Goal: Contribute content: Add original content to the website for others to see

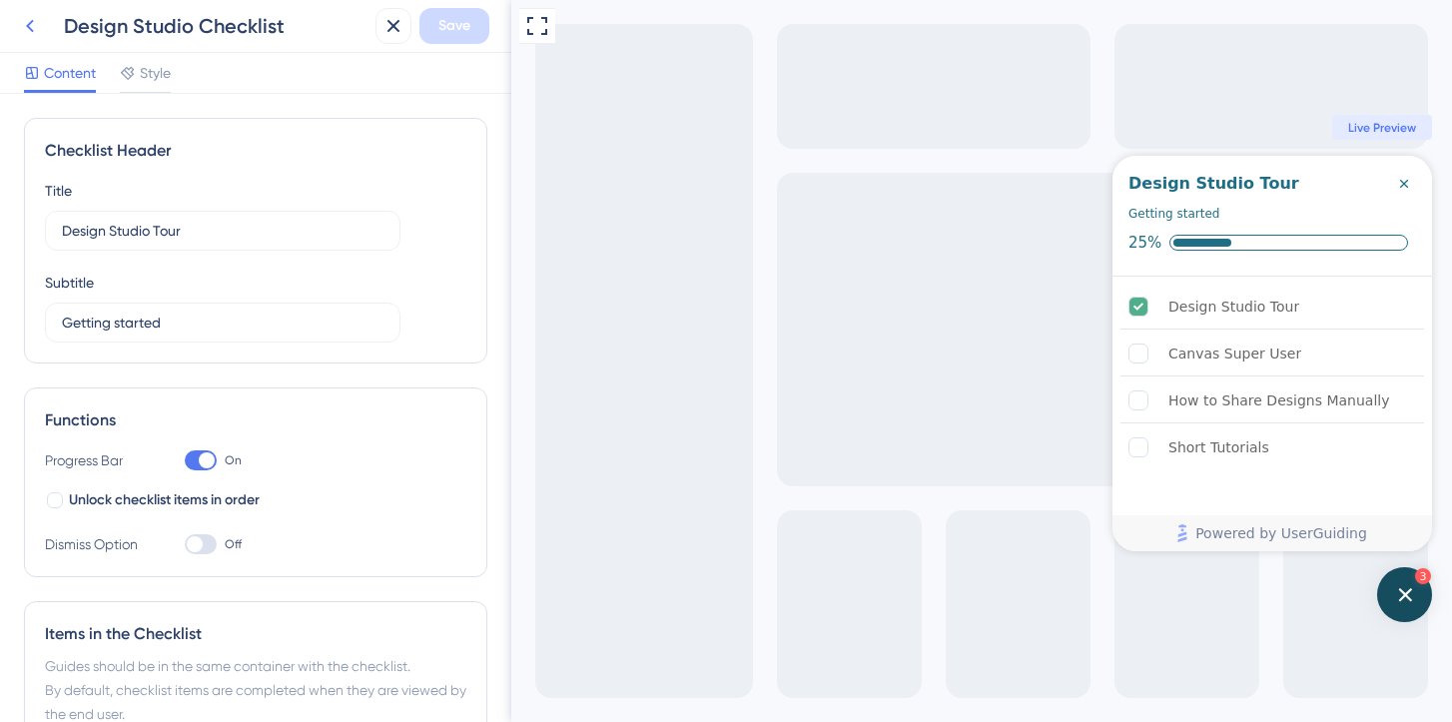
click at [31, 29] on icon at bounding box center [30, 26] width 8 height 13
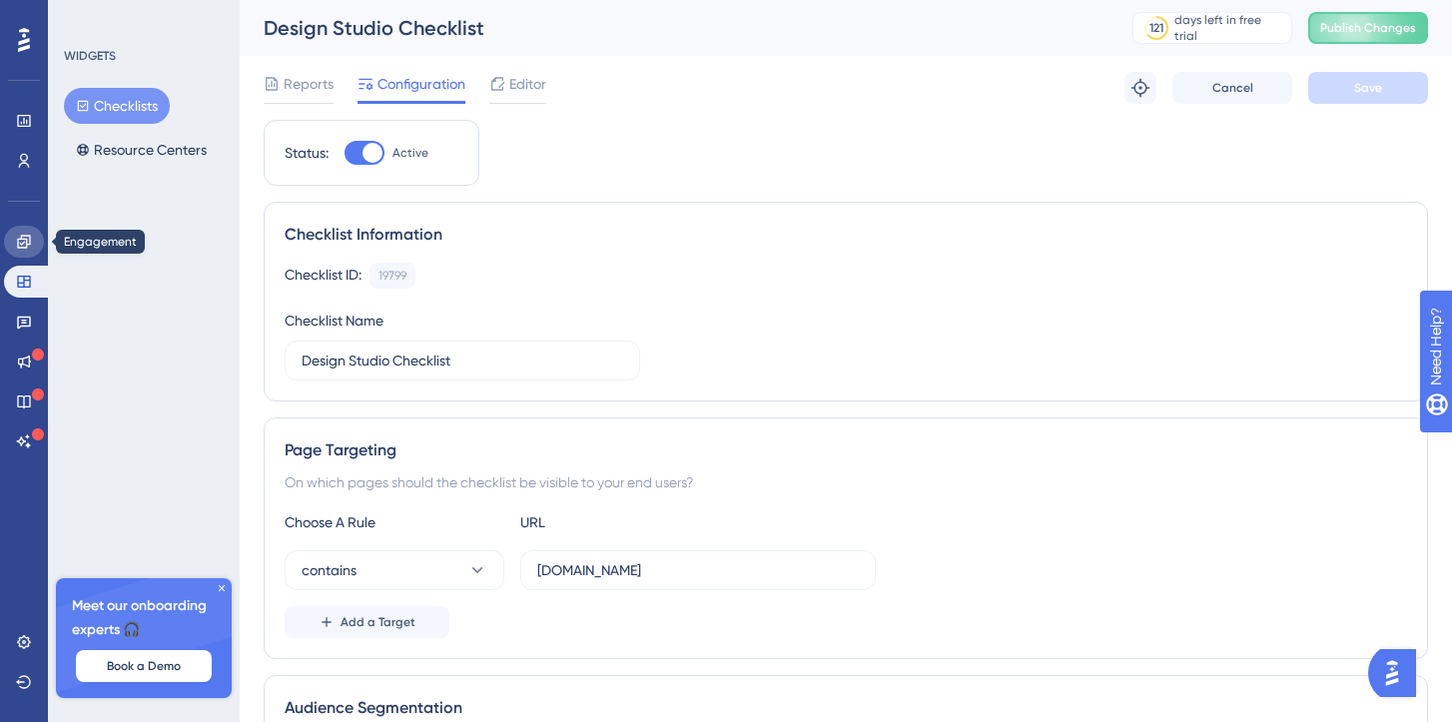
click at [27, 249] on icon at bounding box center [24, 242] width 16 height 16
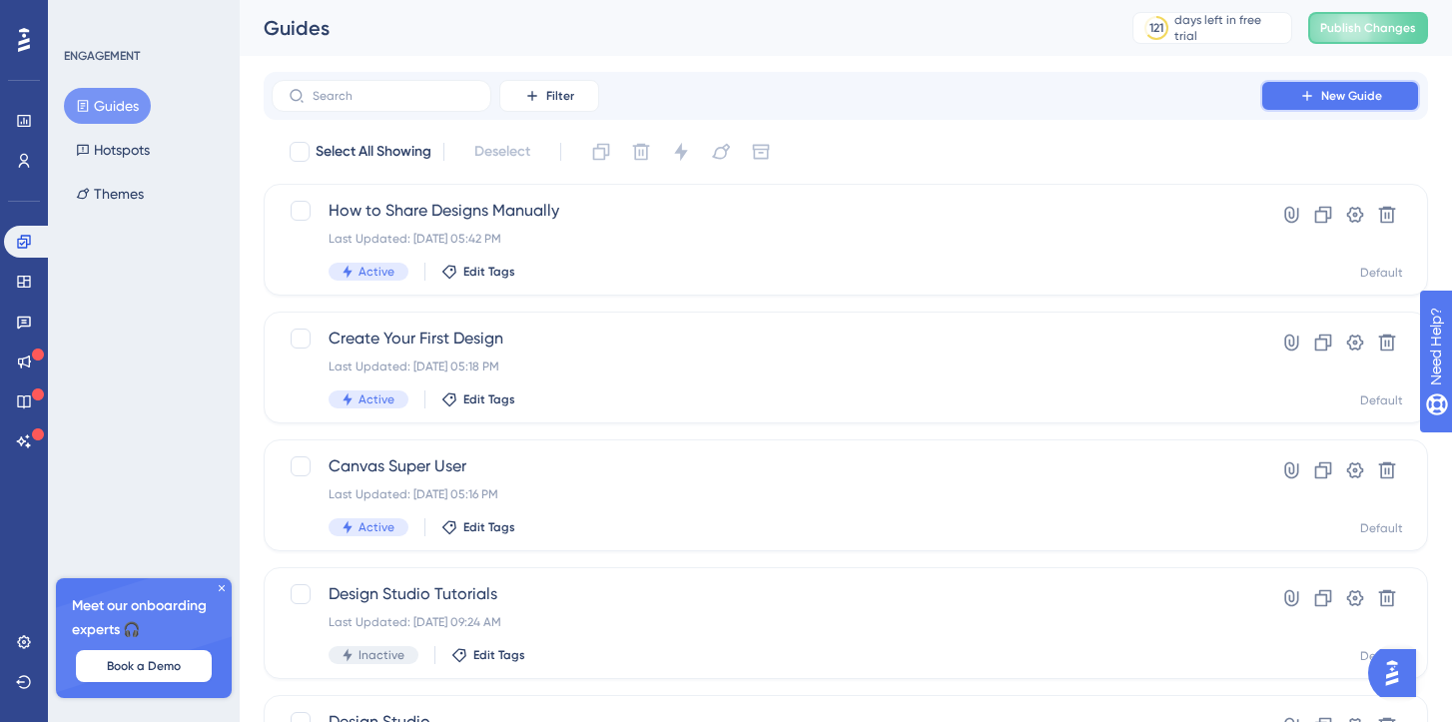
click at [1293, 99] on button "New Guide" at bounding box center [1340, 96] width 160 height 32
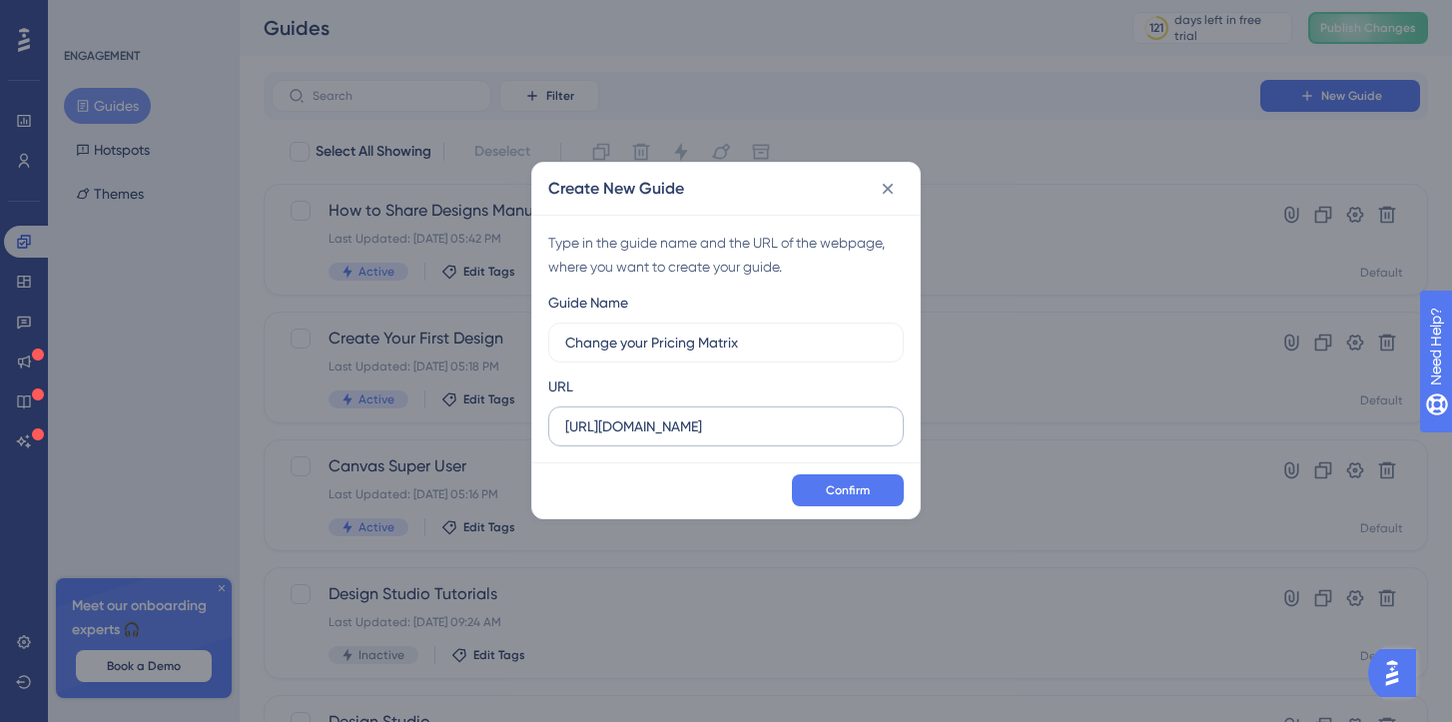
type input "Change your Pricing Matrix"
drag, startPoint x: 731, startPoint y: 429, endPoint x: 618, endPoint y: 424, distance: 113.0
click at [618, 424] on input "https://app.fanfaire.io" at bounding box center [726, 426] width 322 height 22
type input "https://designbeta.fanfaire.io"
click at [843, 494] on span "Confirm" at bounding box center [848, 490] width 44 height 16
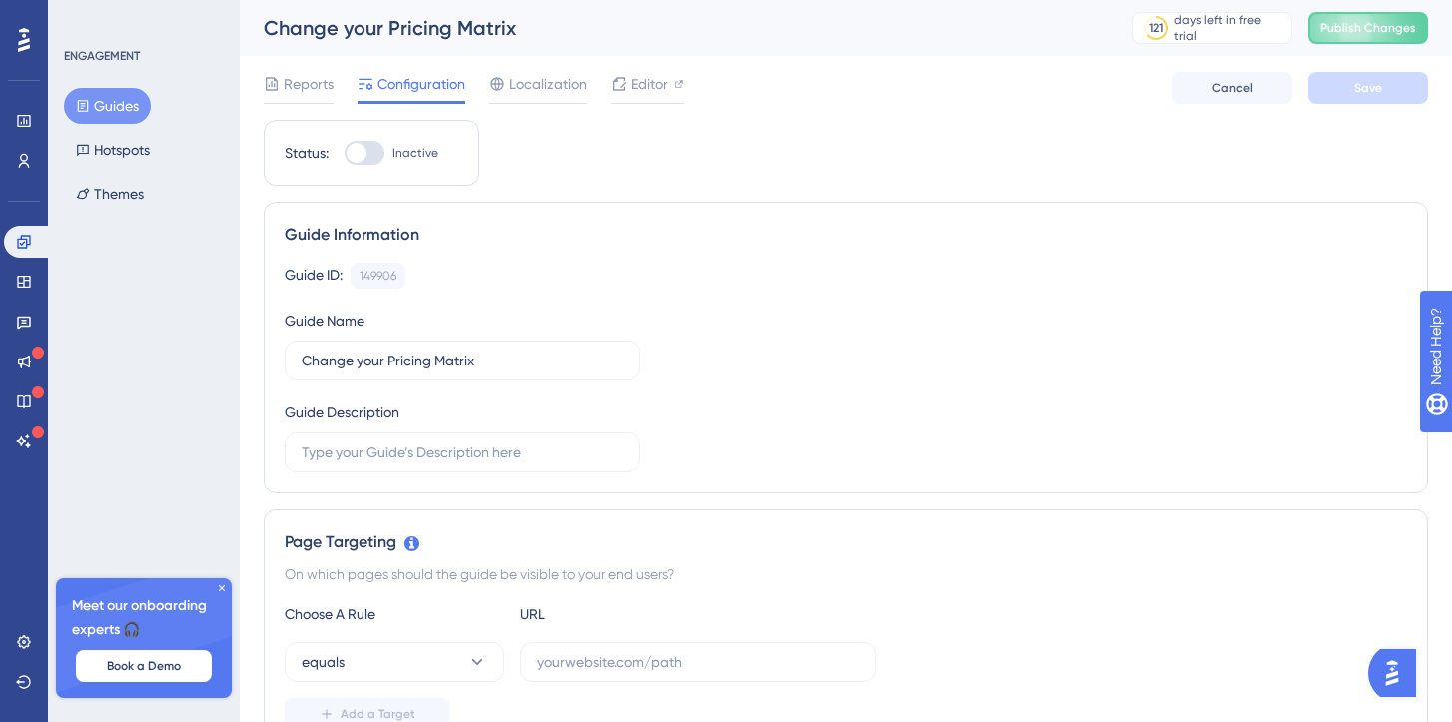
click at [129, 100] on button "Guides" at bounding box center [107, 106] width 87 height 36
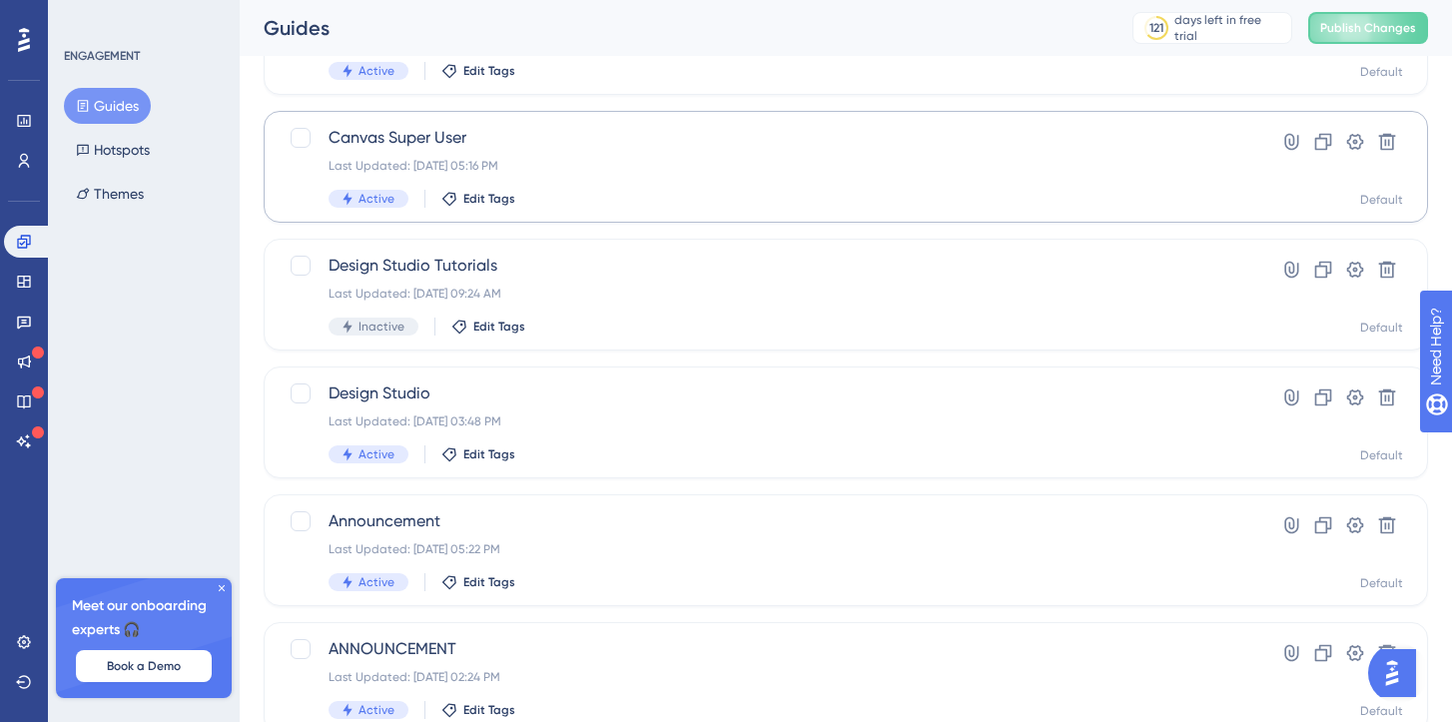
scroll to position [483, 0]
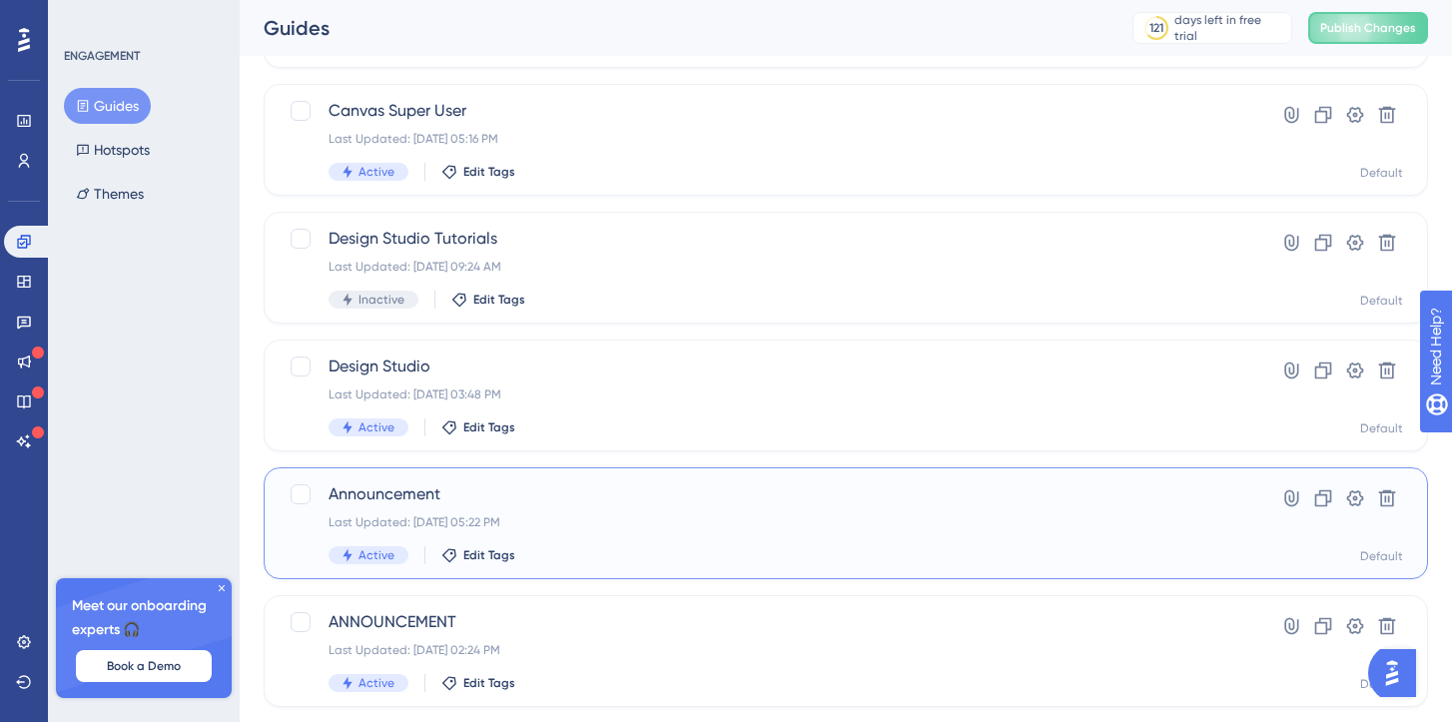
click at [412, 496] on span "Announcement" at bounding box center [766, 494] width 875 height 24
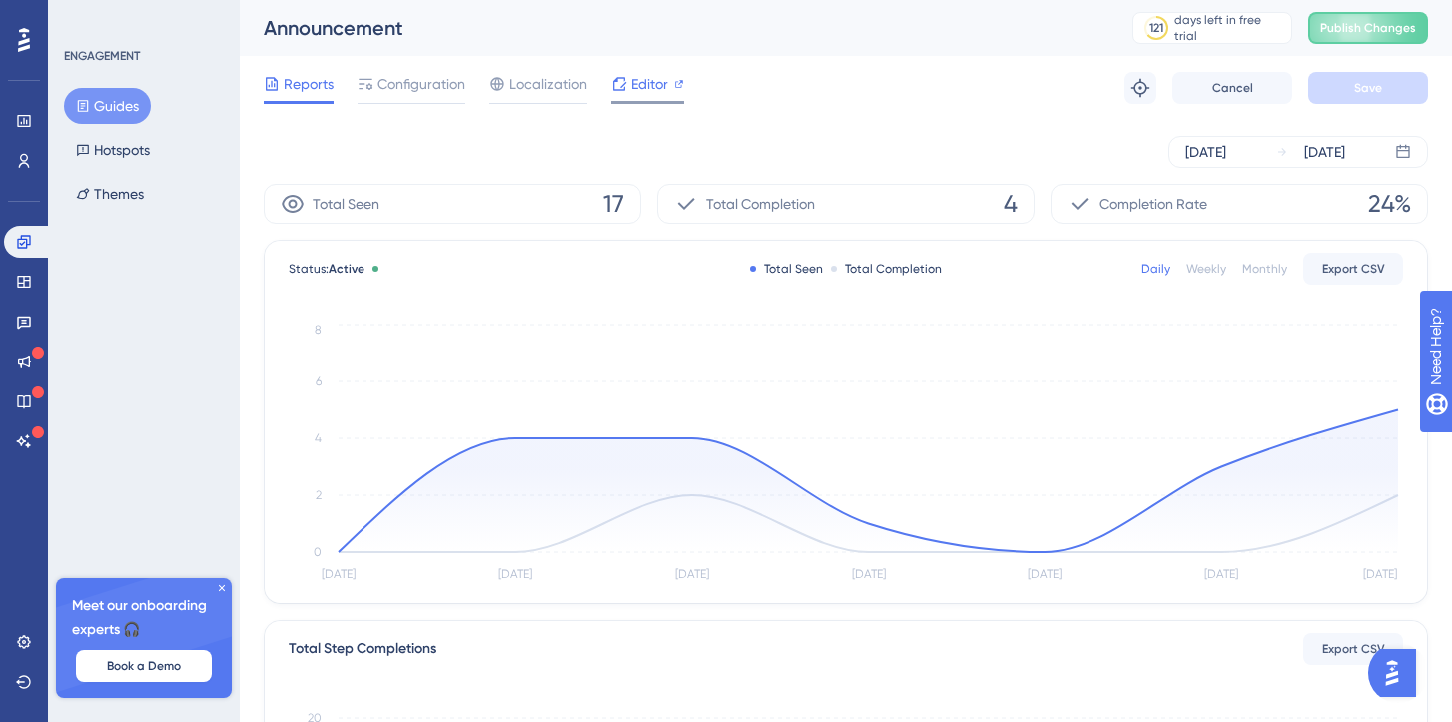
click at [668, 83] on div "Editor" at bounding box center [647, 84] width 73 height 24
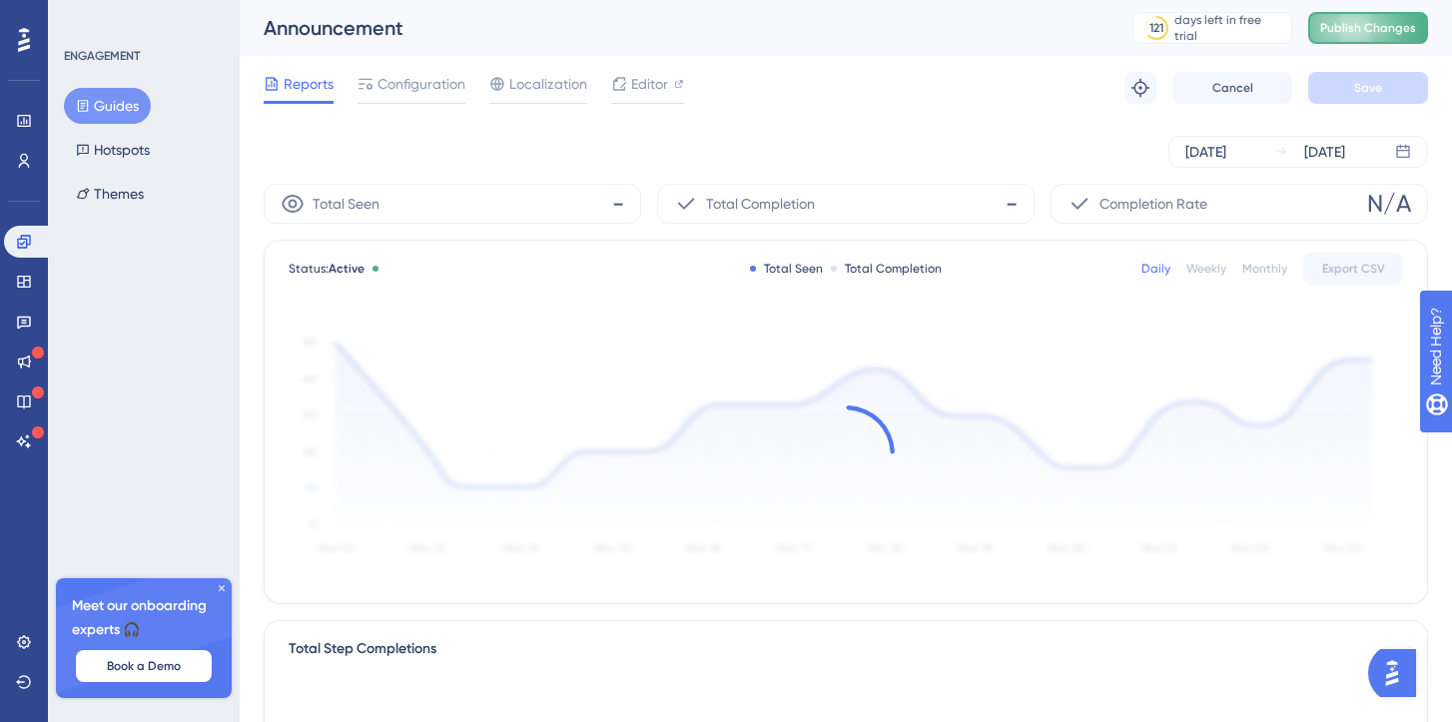
click at [1349, 31] on span "Publish Changes" at bounding box center [1368, 28] width 96 height 16
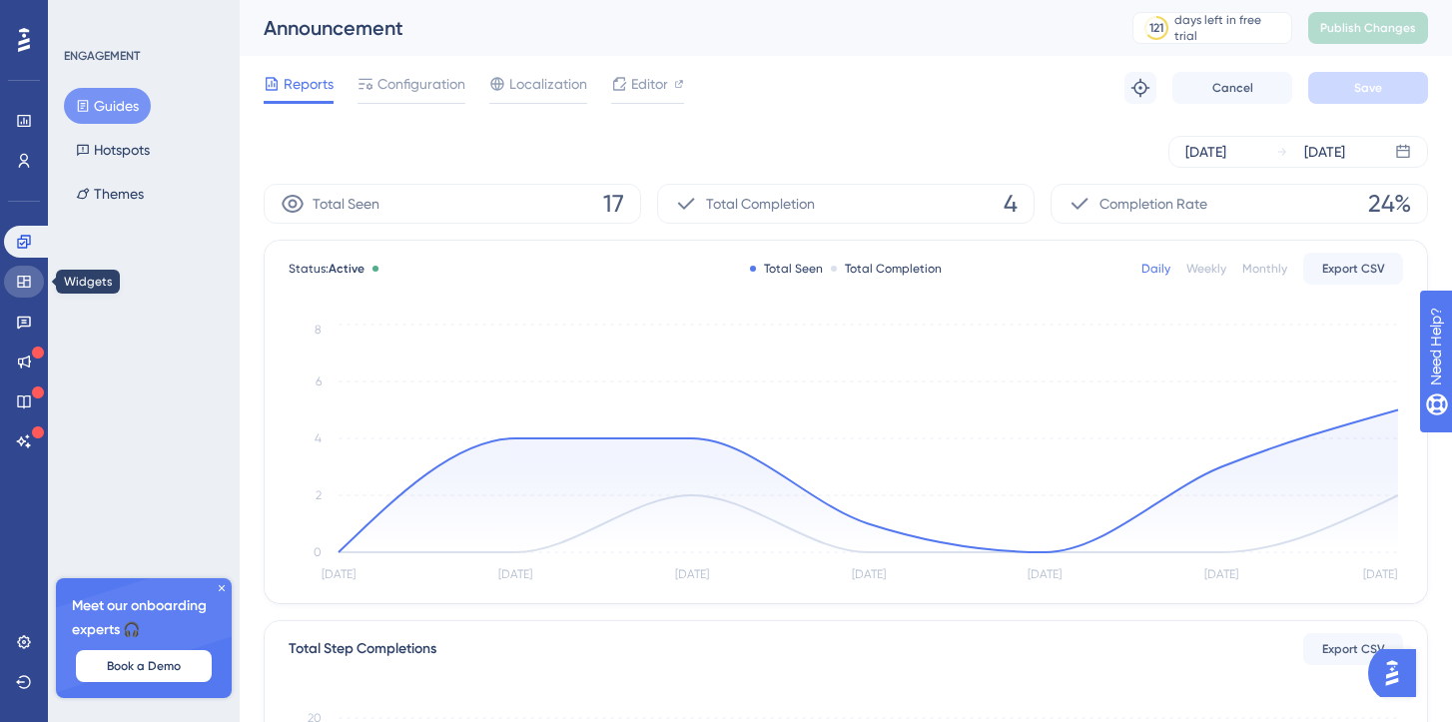
click at [33, 276] on link at bounding box center [24, 282] width 40 height 32
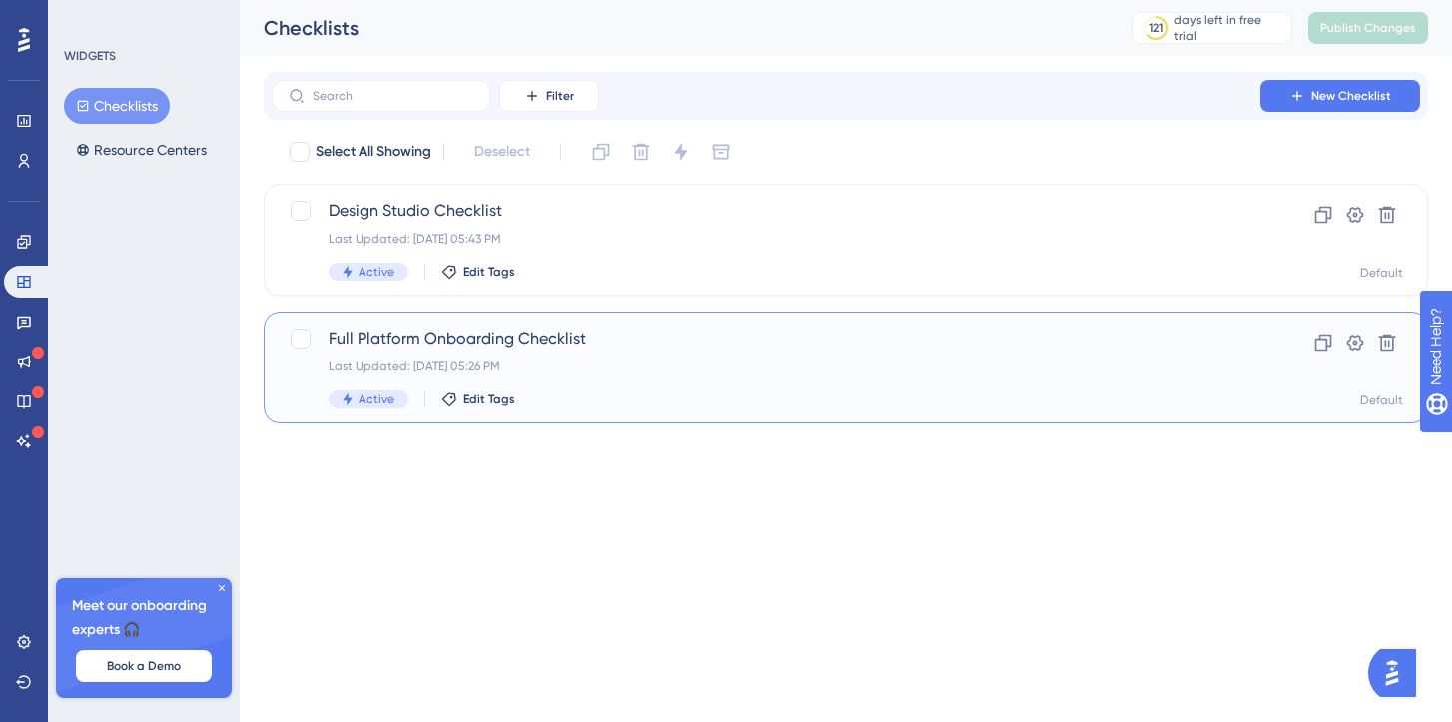
click at [441, 337] on span "Full Platform Onboarding Checklist" at bounding box center [766, 339] width 875 height 24
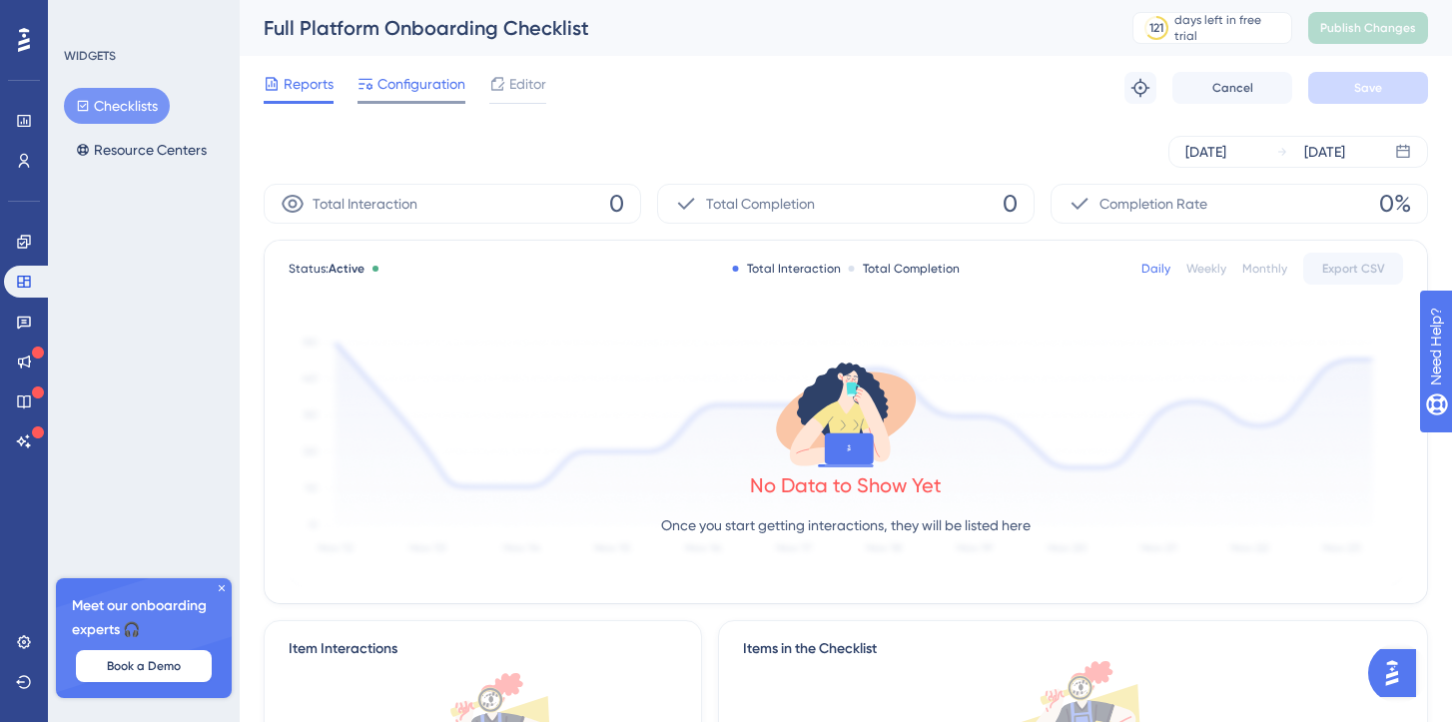
click at [447, 83] on span "Configuration" at bounding box center [422, 84] width 88 height 24
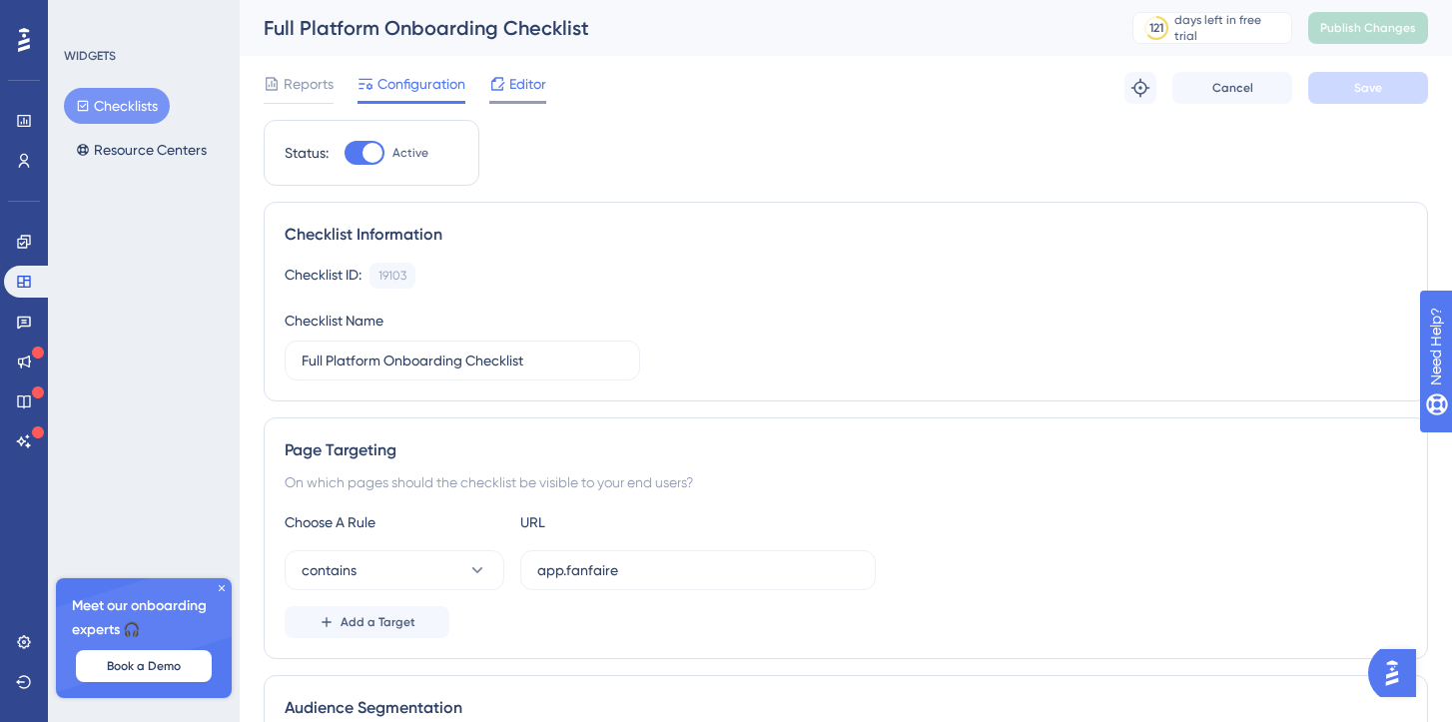
click at [522, 88] on span "Editor" at bounding box center [527, 84] width 37 height 24
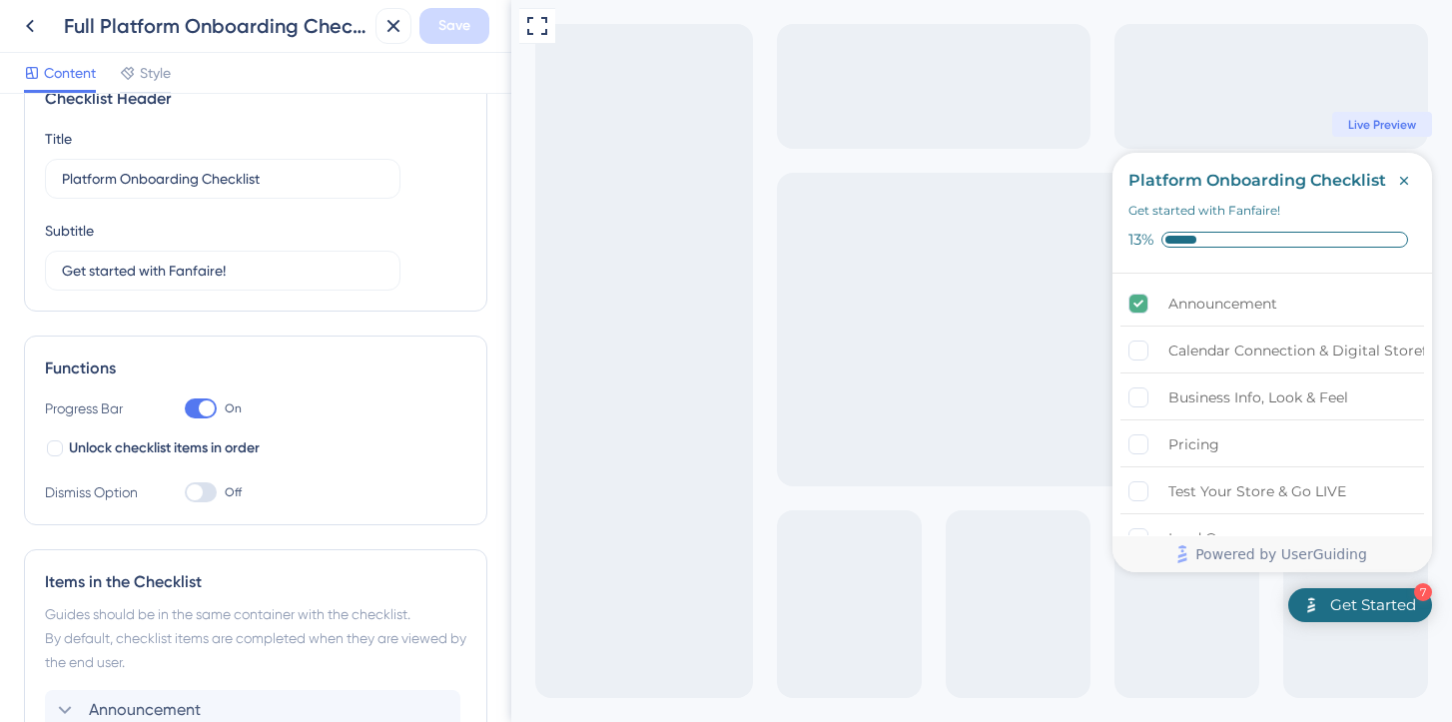
scroll to position [69, 0]
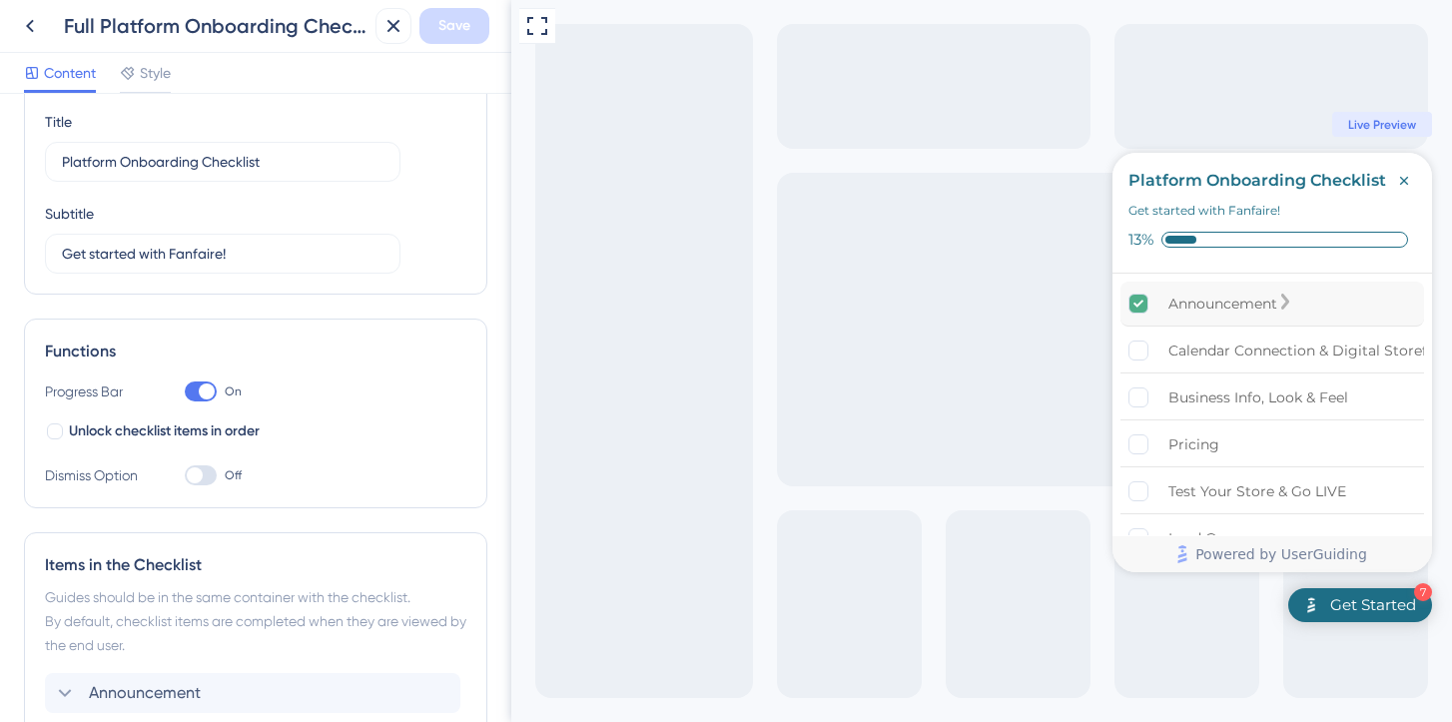
click at [1191, 312] on div "Announcement" at bounding box center [1223, 304] width 109 height 24
click at [1215, 298] on div "Announcement" at bounding box center [1223, 304] width 109 height 24
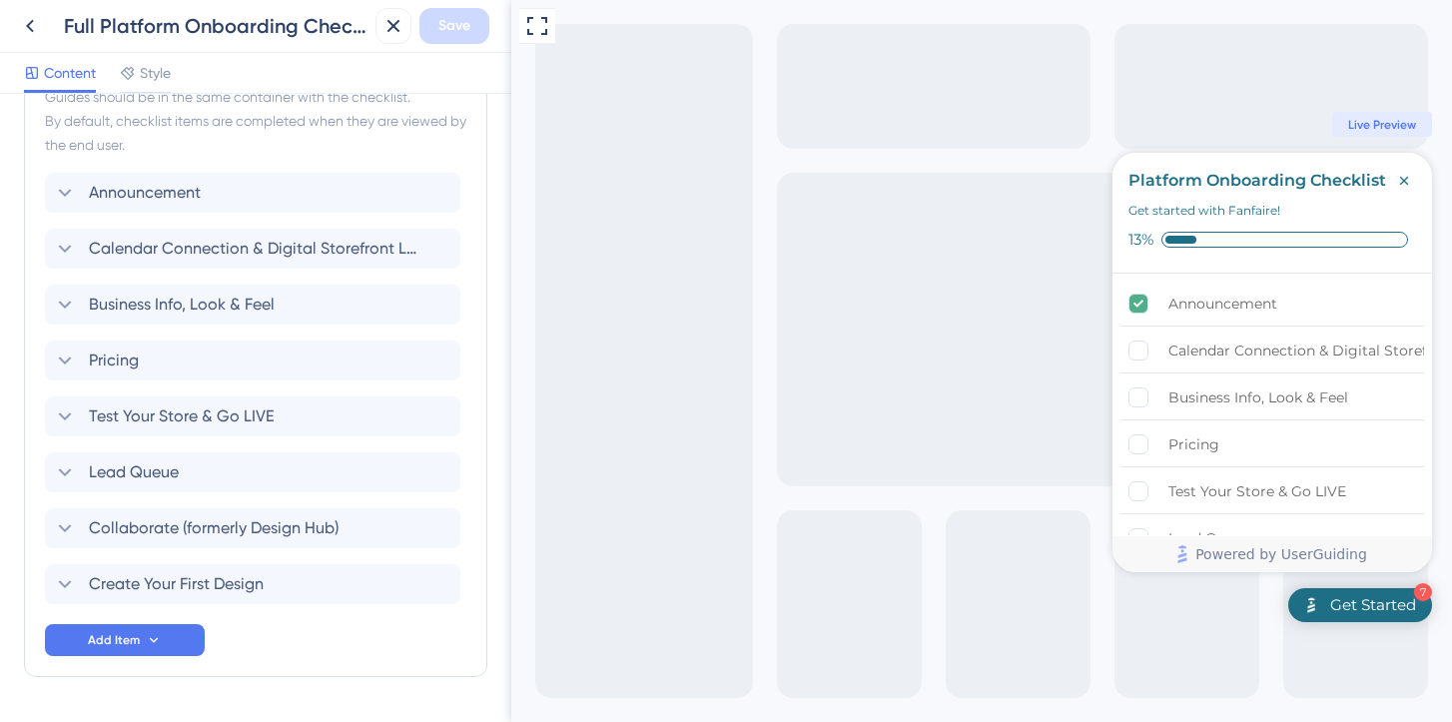
scroll to position [628, 0]
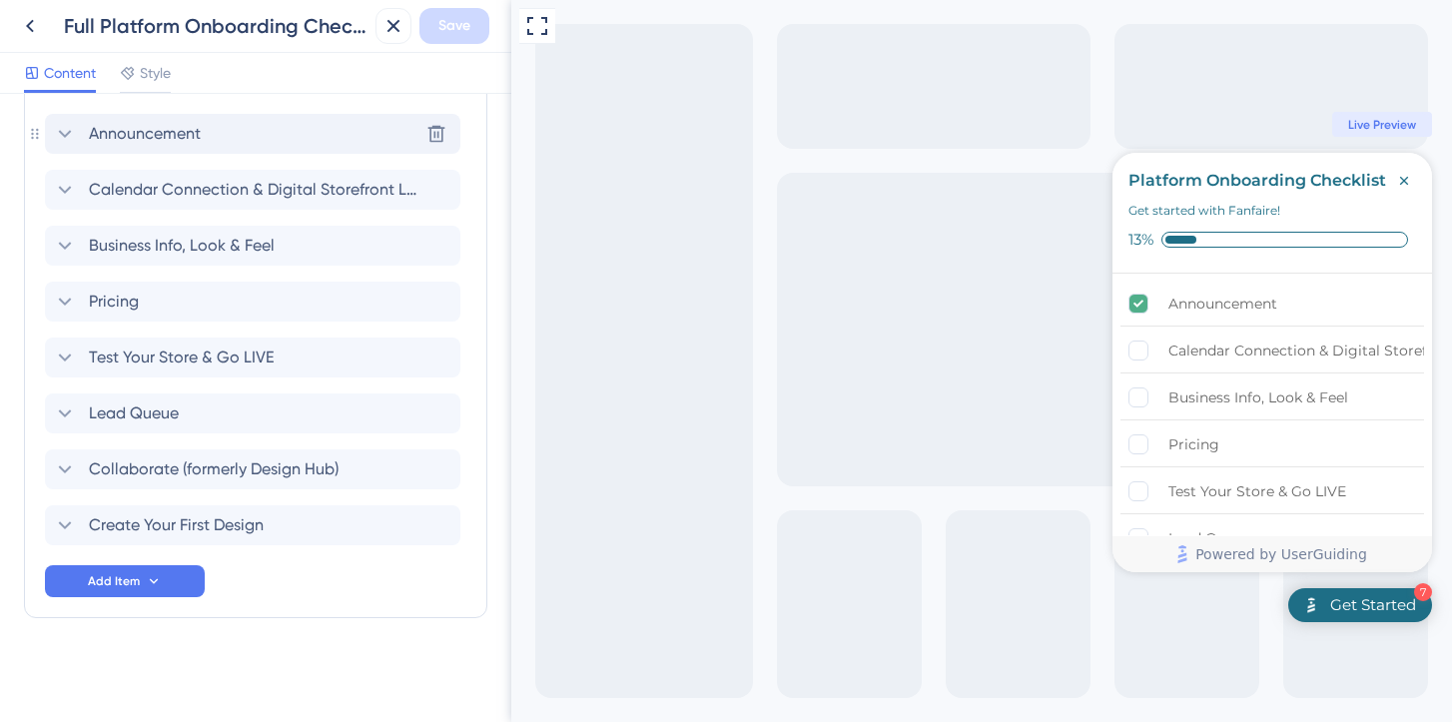
click at [152, 135] on span "Announcement" at bounding box center [145, 134] width 112 height 24
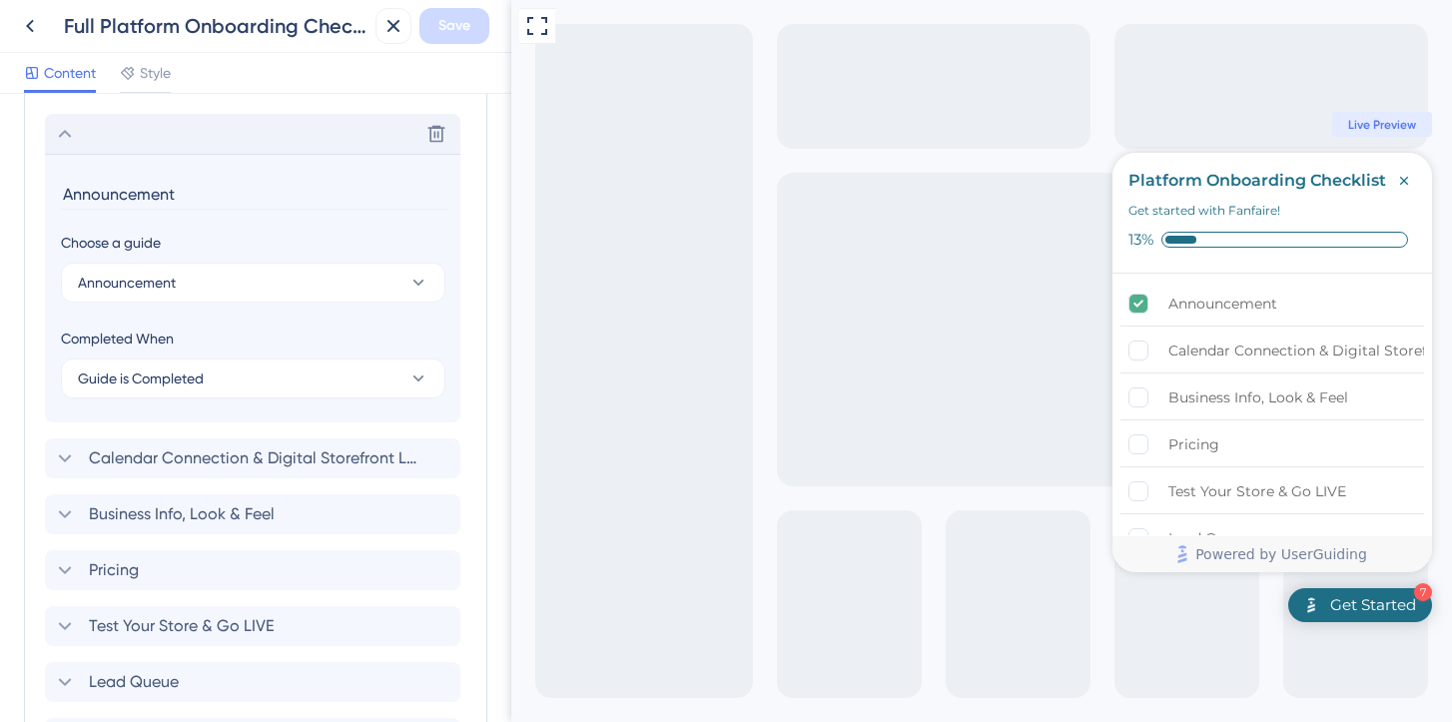
scroll to position [648, 0]
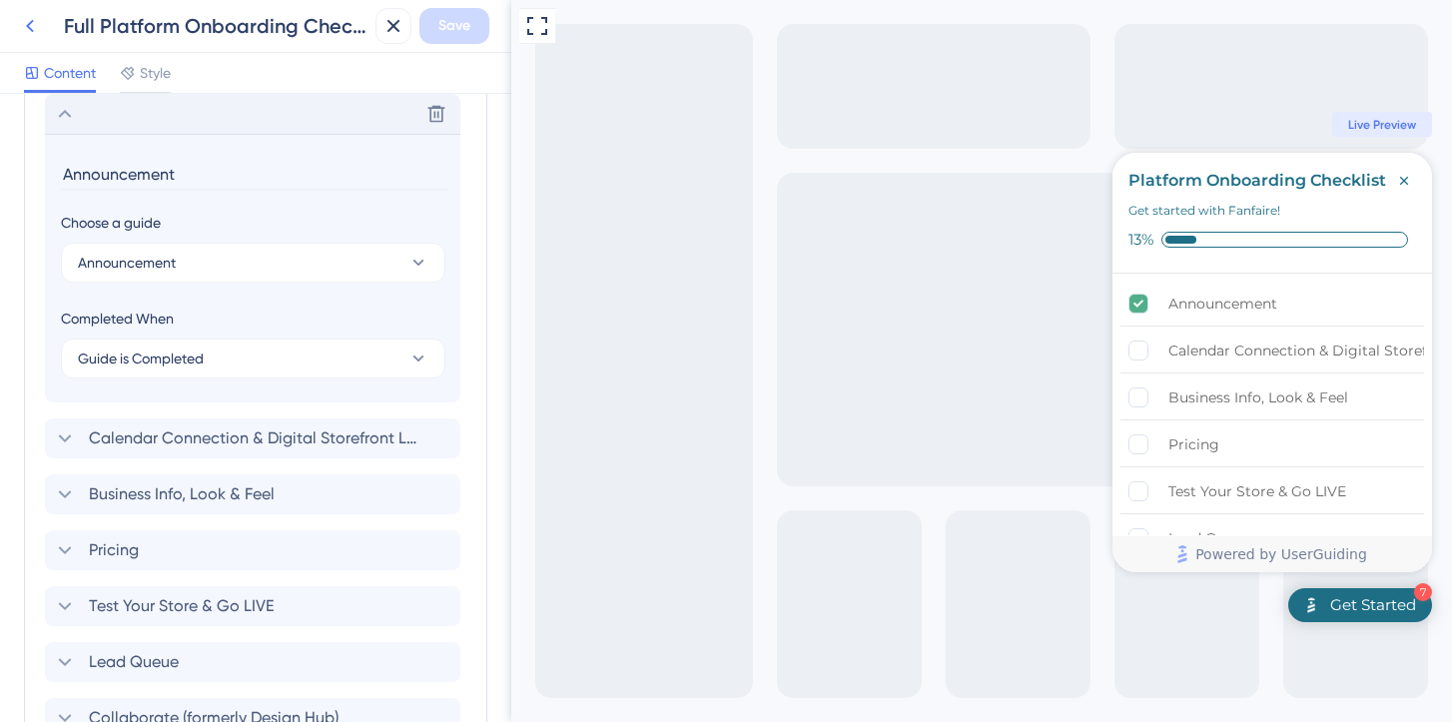
click at [34, 25] on icon at bounding box center [30, 26] width 24 height 24
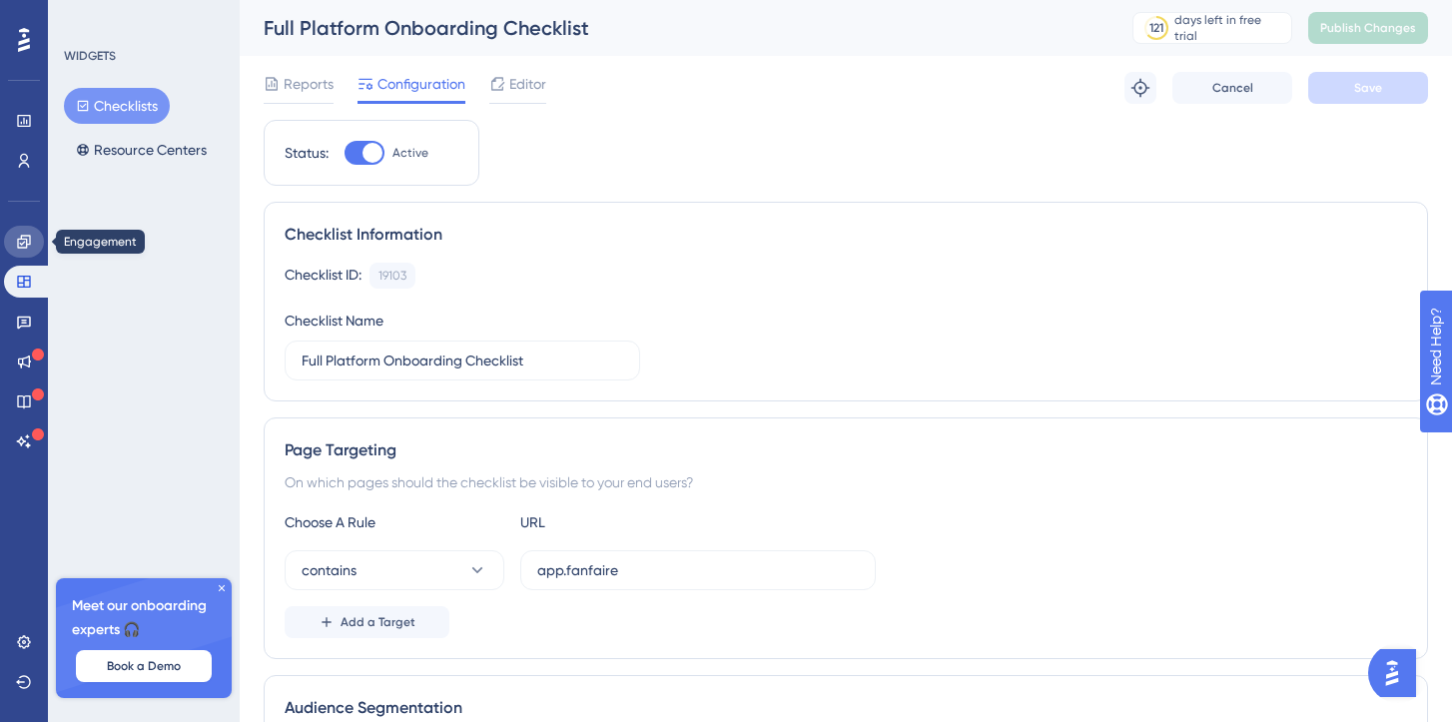
click at [30, 238] on icon at bounding box center [23, 241] width 13 height 13
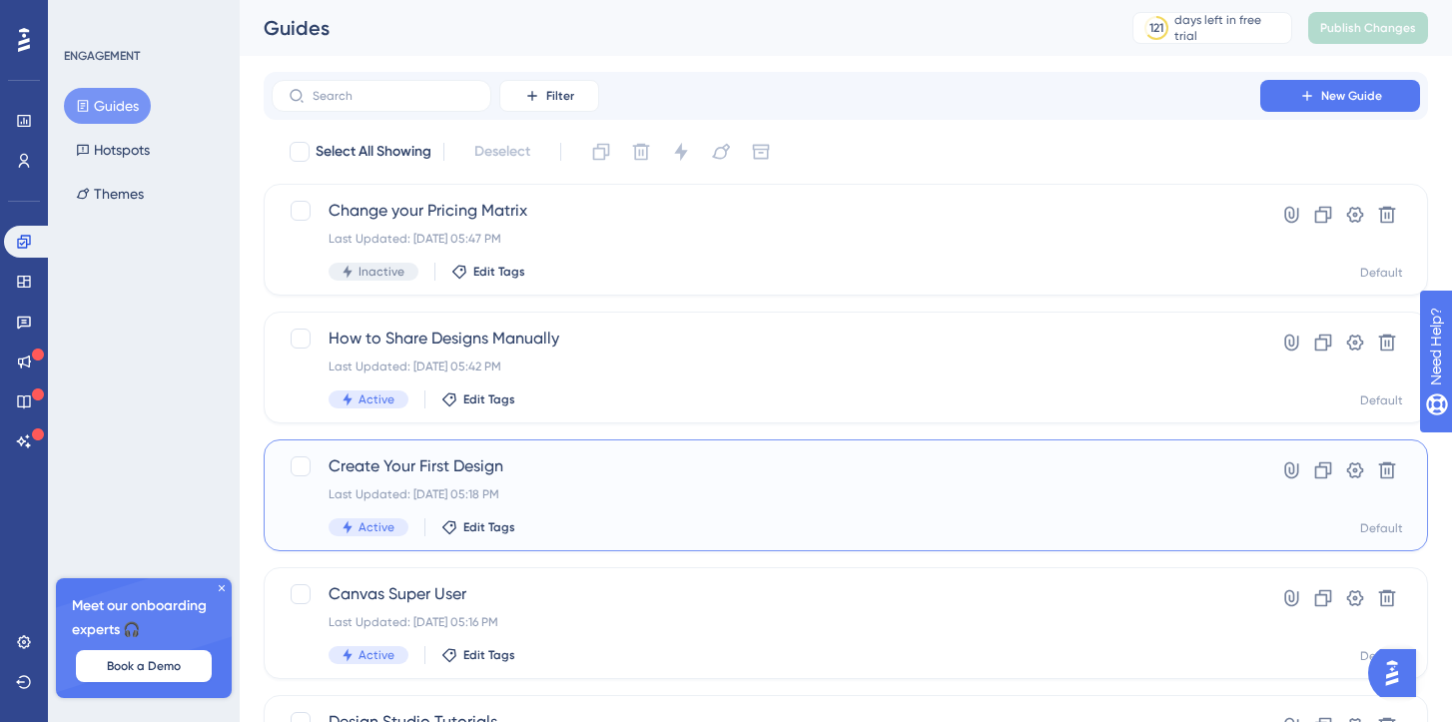
click at [465, 457] on span "Create Your First Design" at bounding box center [766, 466] width 875 height 24
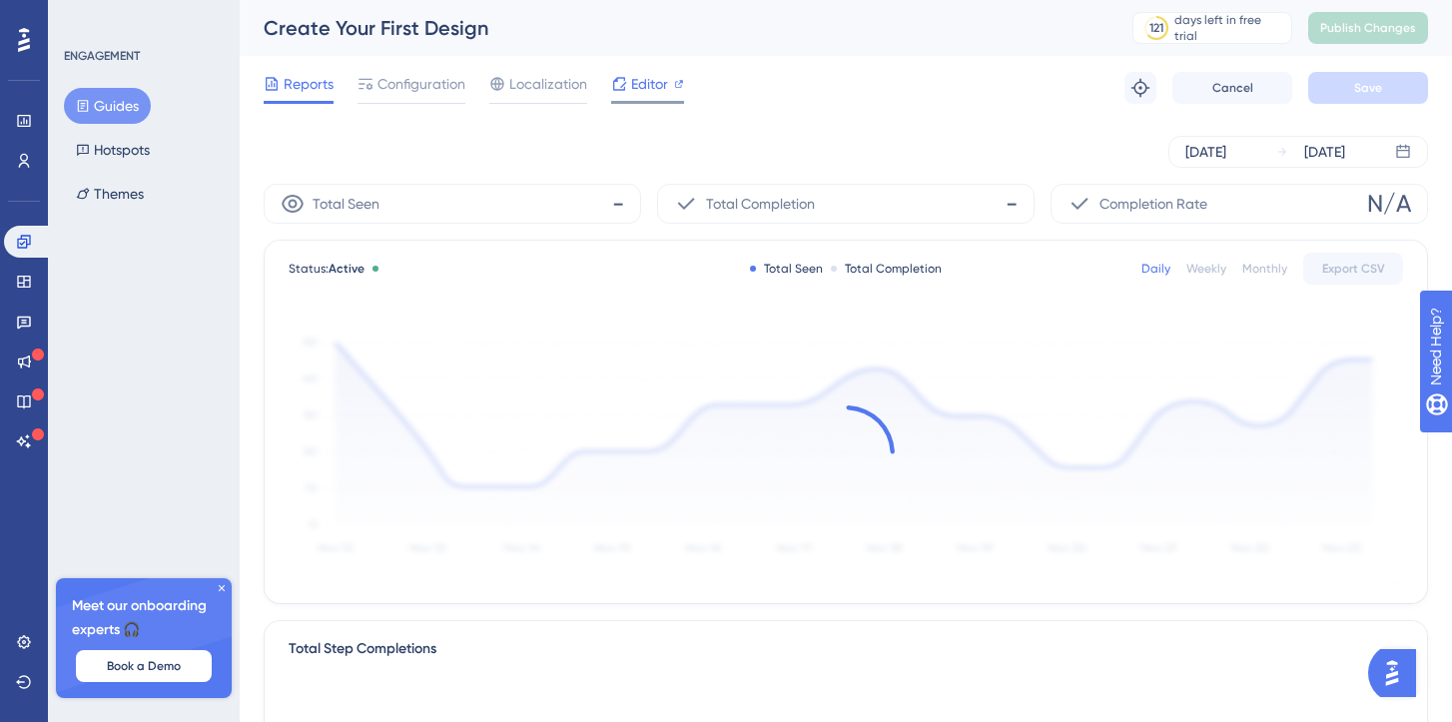
click at [651, 81] on span "Editor" at bounding box center [649, 84] width 37 height 24
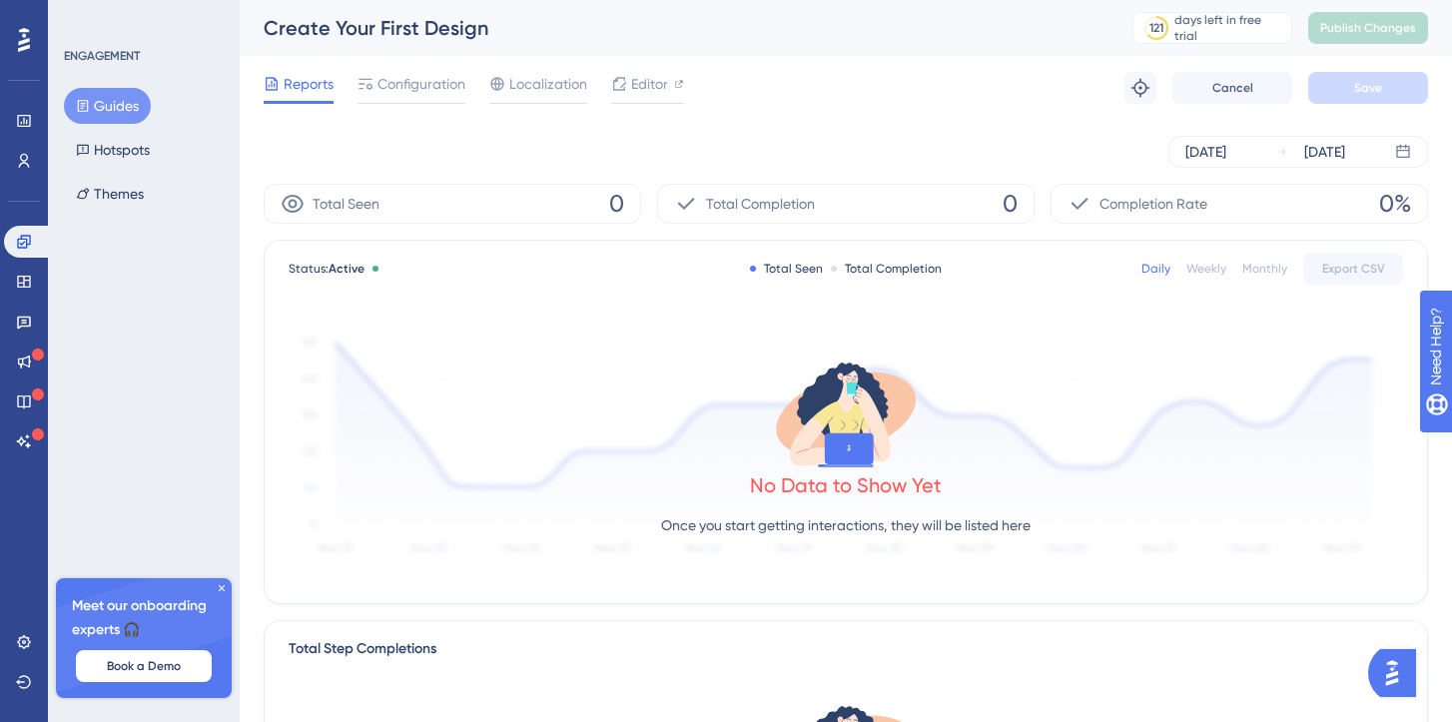
click at [108, 106] on button "Guides" at bounding box center [107, 106] width 87 height 36
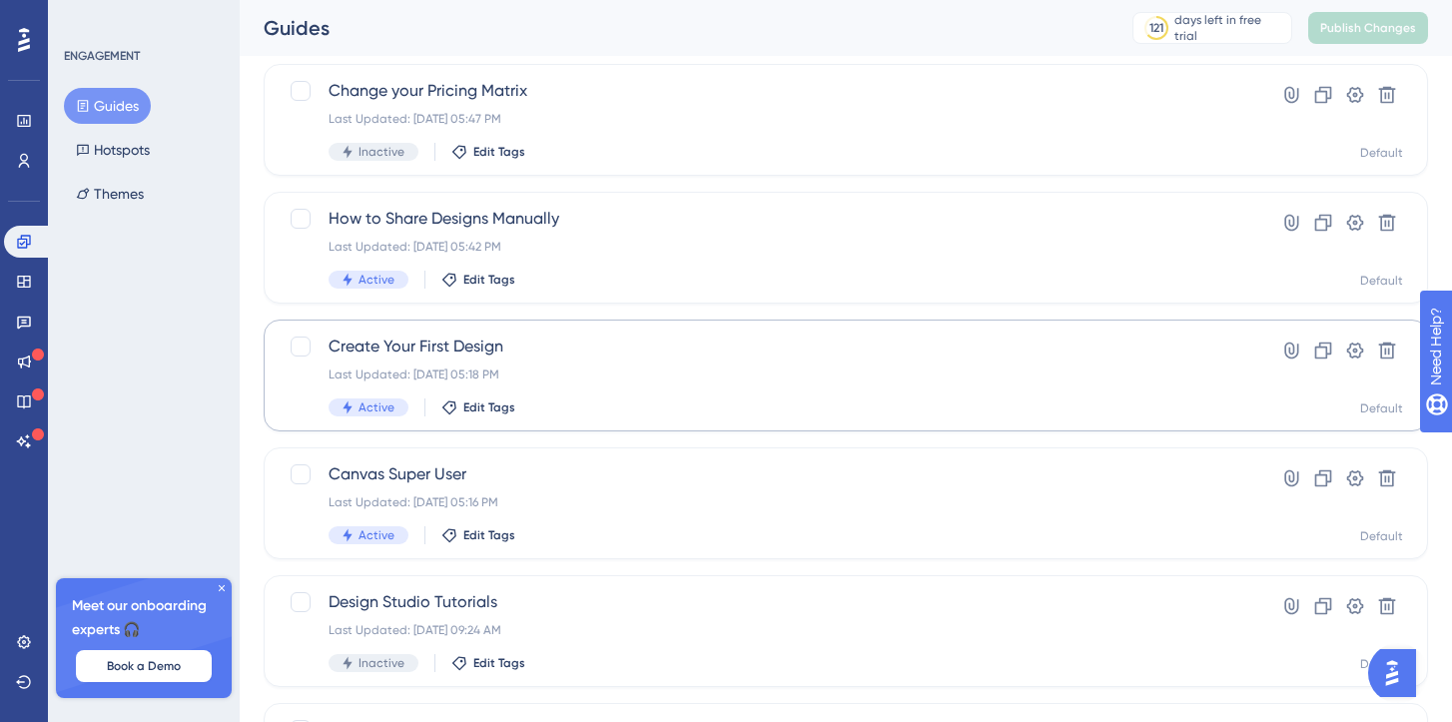
scroll to position [121, 0]
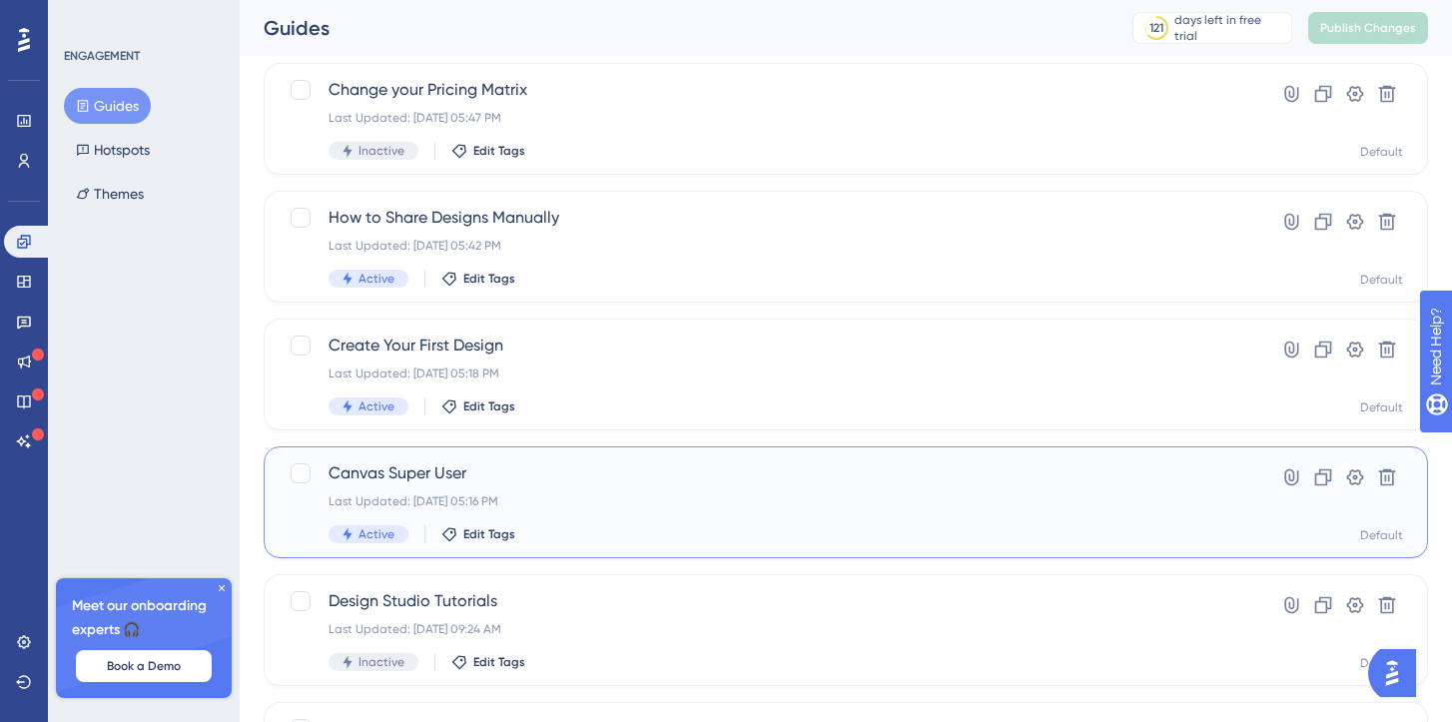
click at [432, 470] on span "Canvas Super User" at bounding box center [766, 473] width 875 height 24
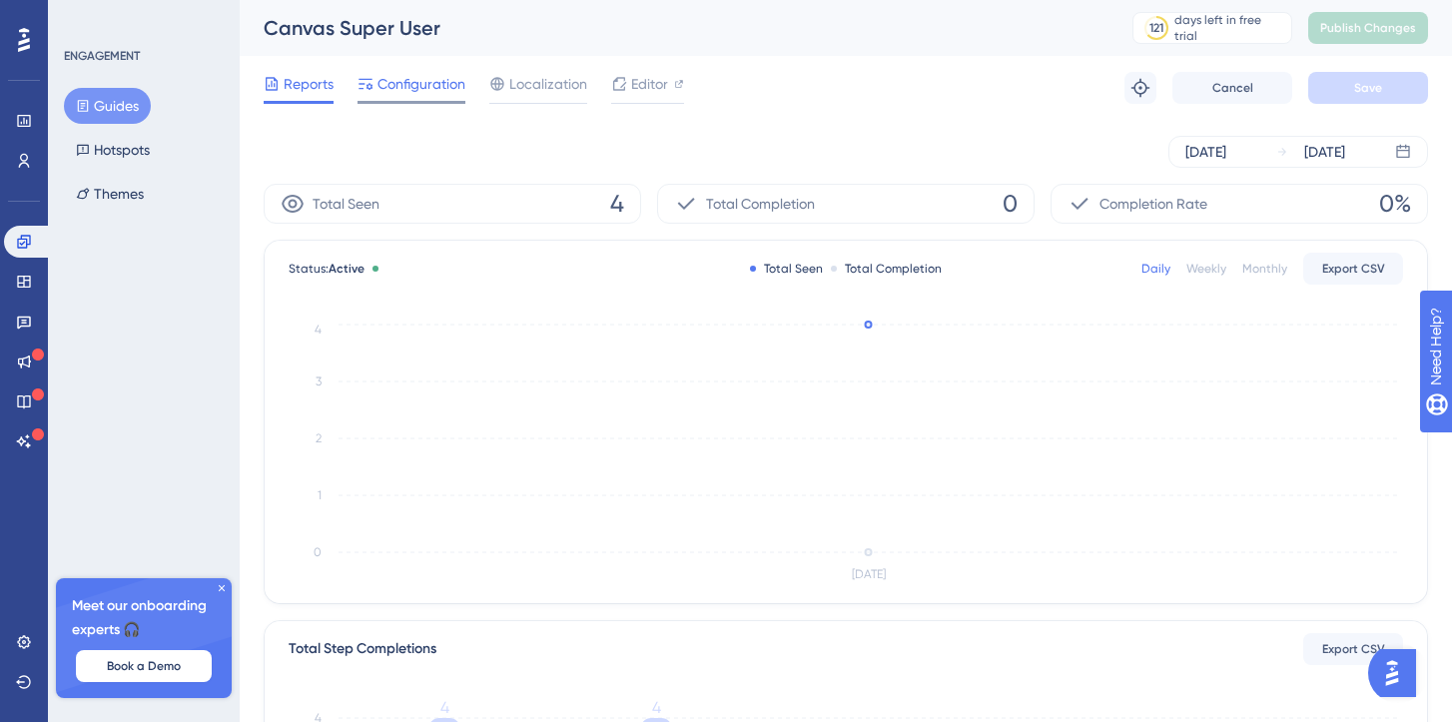
click at [431, 76] on span "Configuration" at bounding box center [422, 84] width 88 height 24
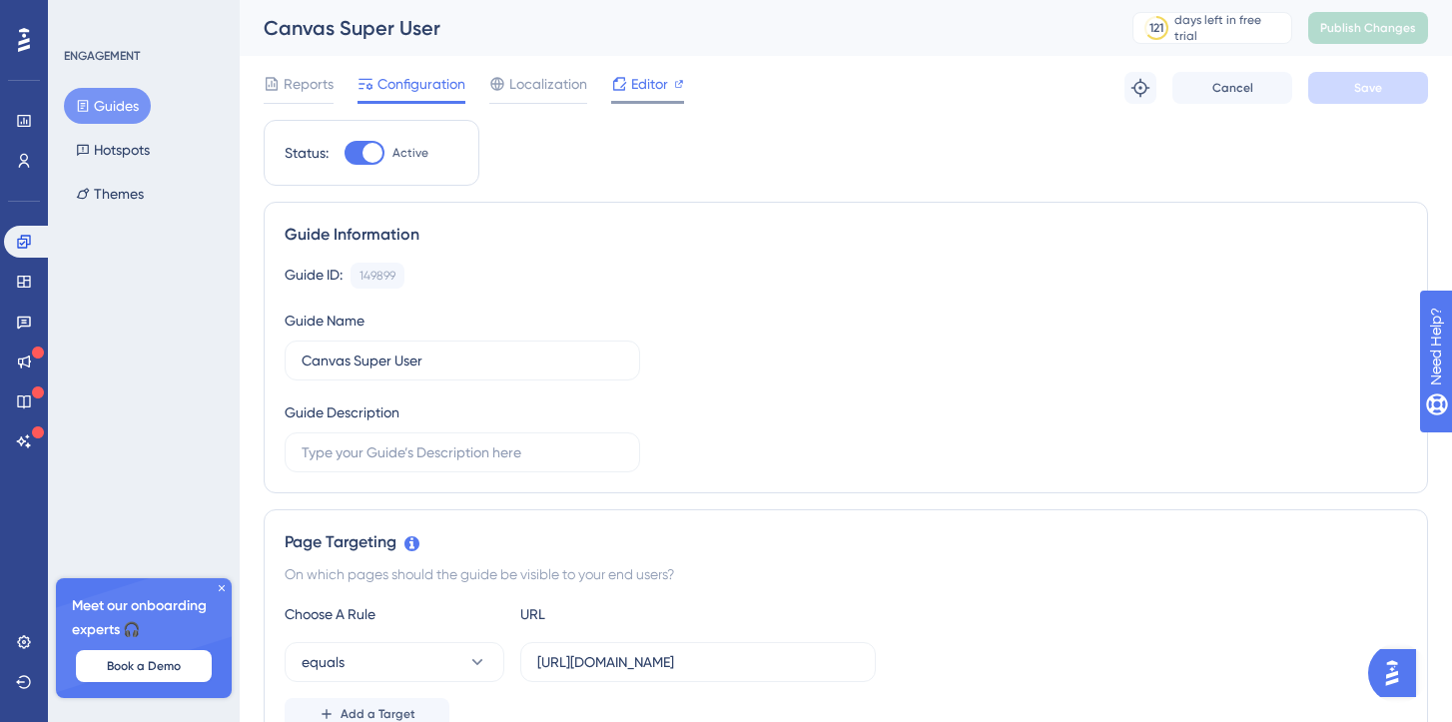
click at [640, 86] on span "Editor" at bounding box center [649, 84] width 37 height 24
click at [1358, 30] on span "Publish Changes" at bounding box center [1368, 28] width 96 height 16
click at [1357, 23] on span "Publish Changes" at bounding box center [1368, 28] width 96 height 16
